Goal: Use online tool/utility: Utilize a website feature to perform a specific function

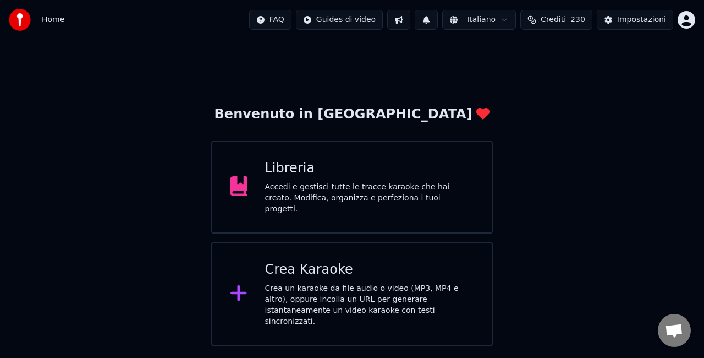
click at [268, 277] on div "Crea Karaoke Crea un karaoke da file audio o video (MP3, MP4 e altro), oppure i…" at bounding box center [370, 294] width 210 height 66
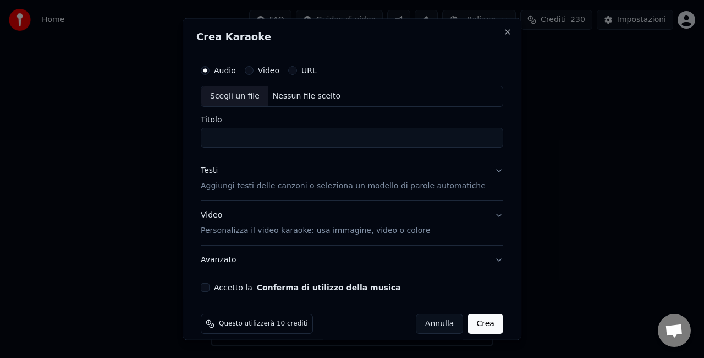
click at [239, 101] on div "Scegli un file" at bounding box center [234, 96] width 67 height 20
type input "**********"
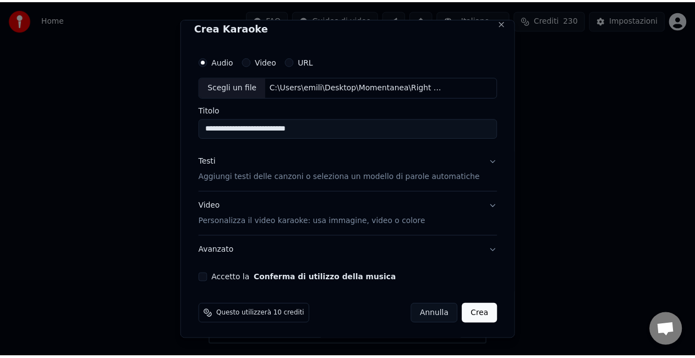
scroll to position [11, 0]
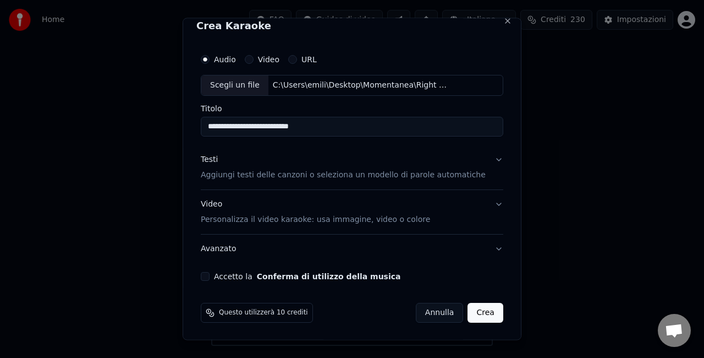
click at [210, 275] on button "Accetto la Conferma di utilizzo della musica" at bounding box center [205, 275] width 9 height 9
click at [468, 312] on button "Crea" at bounding box center [485, 312] width 35 height 20
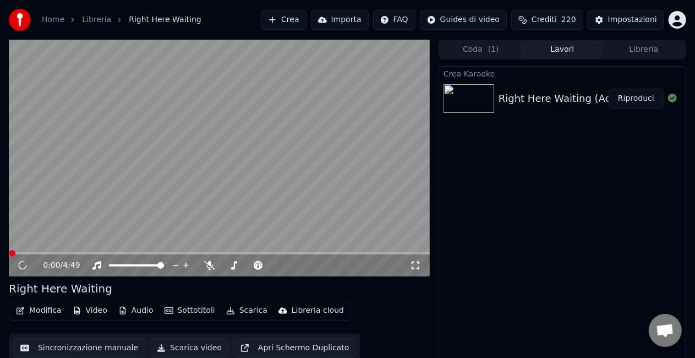
click at [240, 311] on button "Scarica" at bounding box center [247, 310] width 50 height 15
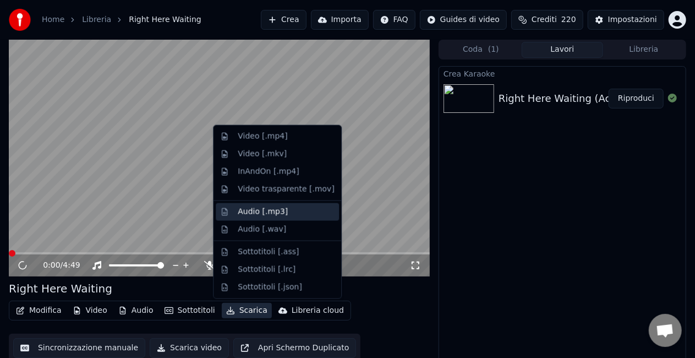
click at [253, 212] on div "Audio [.mp3]" at bounding box center [263, 211] width 50 height 11
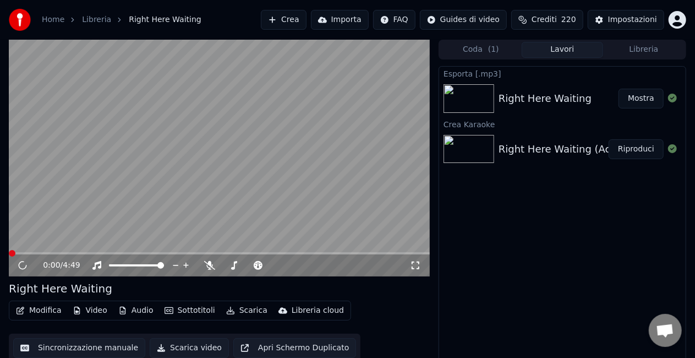
click at [292, 19] on button "Crea" at bounding box center [283, 20] width 45 height 20
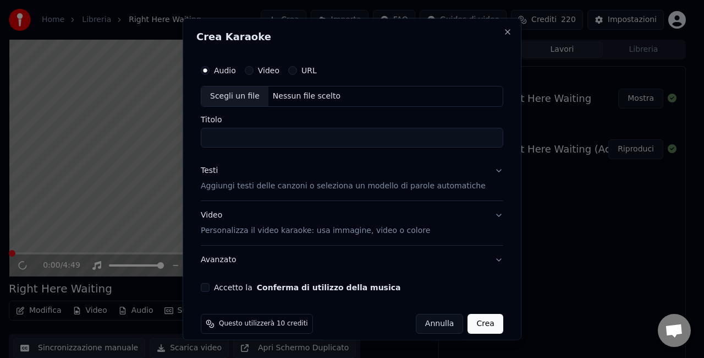
click at [245, 98] on div "Scegli un file" at bounding box center [234, 96] width 67 height 20
type input "**********"
click at [210, 289] on button "Accetto la Conferma di utilizzo della musica" at bounding box center [205, 286] width 9 height 9
click at [470, 322] on button "Crea" at bounding box center [485, 323] width 35 height 20
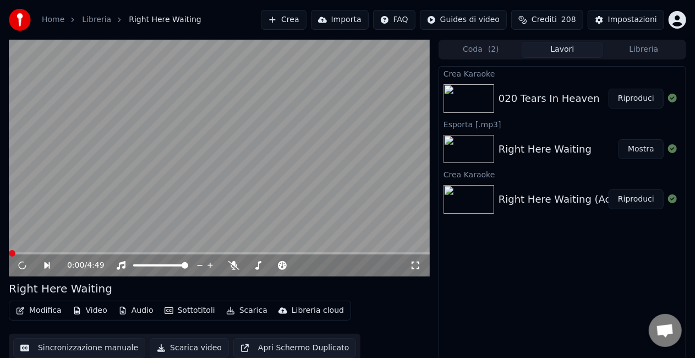
click at [639, 99] on button "Riproduci" at bounding box center [636, 99] width 55 height 20
click at [243, 311] on button "Scarica" at bounding box center [247, 310] width 50 height 15
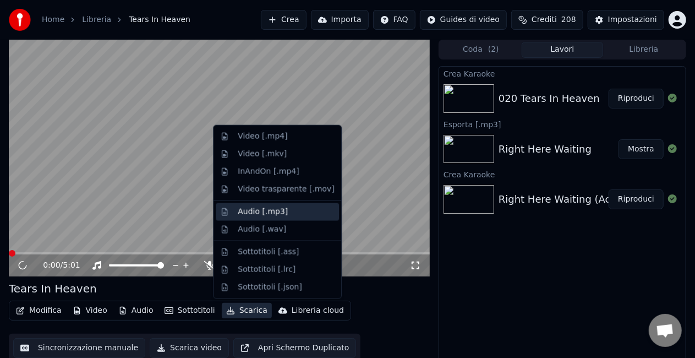
click at [250, 217] on div "Audio [.mp3]" at bounding box center [277, 212] width 123 height 18
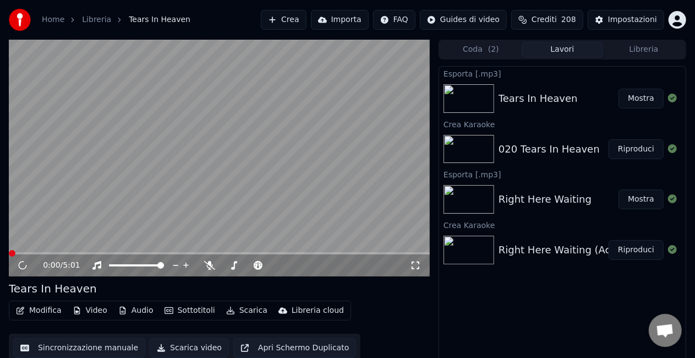
click at [632, 101] on button "Mostra" at bounding box center [640, 99] width 45 height 20
